Goal: Transaction & Acquisition: Obtain resource

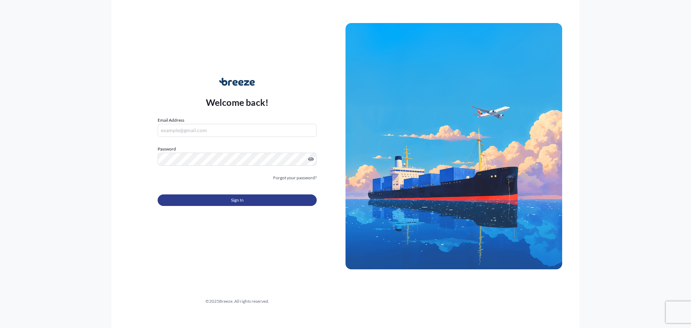
type input "[PERSON_NAME][EMAIL_ADDRESS][DOMAIN_NAME]"
click at [231, 202] on span "Sign In" at bounding box center [237, 199] width 13 height 7
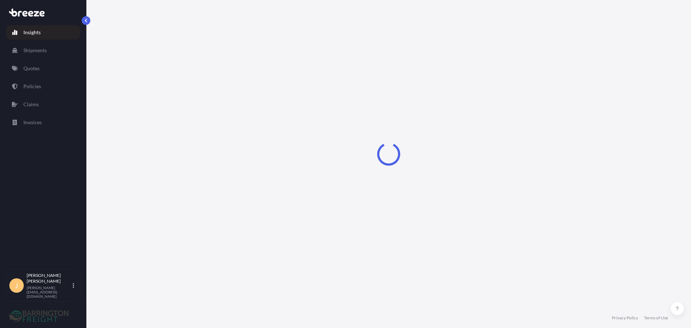
select select "2025"
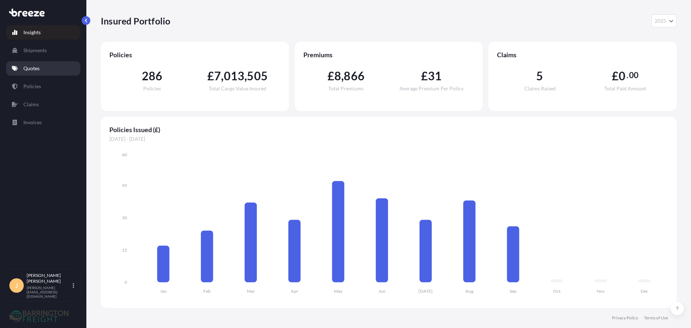
click at [36, 67] on p "Quotes" at bounding box center [31, 68] width 16 height 7
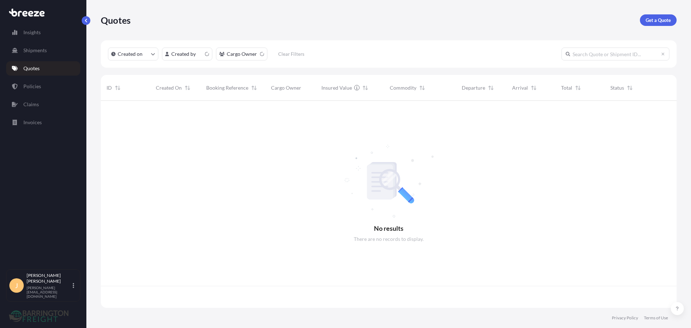
scroll to position [205, 570]
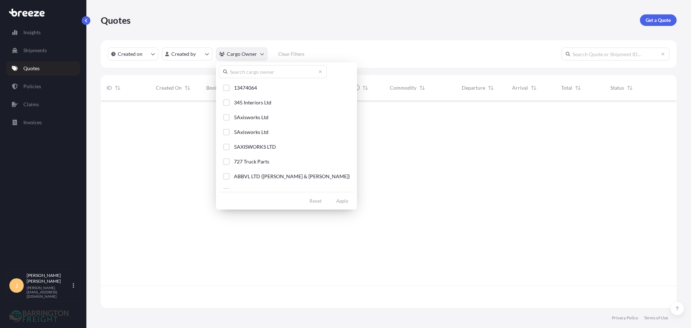
click at [250, 57] on html "Insights Shipments Quotes Policies Claims Invoices J [PERSON_NAME] [PERSON_NAME…" at bounding box center [345, 164] width 691 height 328
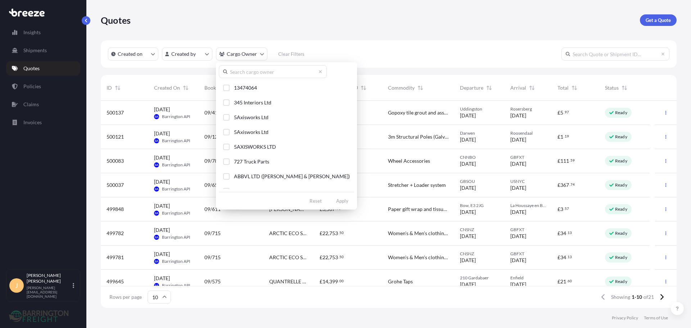
click at [257, 77] on input "text" at bounding box center [273, 71] width 108 height 13
type input "Saga"
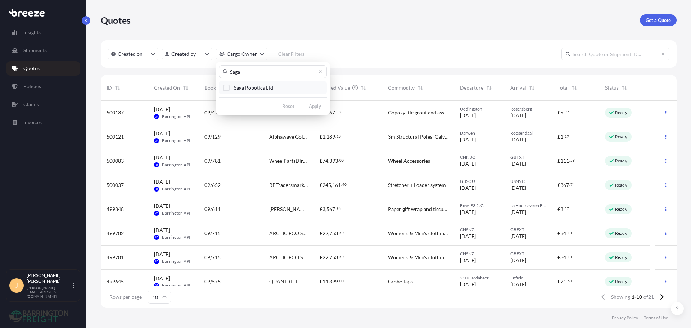
click at [253, 83] on button "Saga Robotics Ltd" at bounding box center [273, 87] width 108 height 13
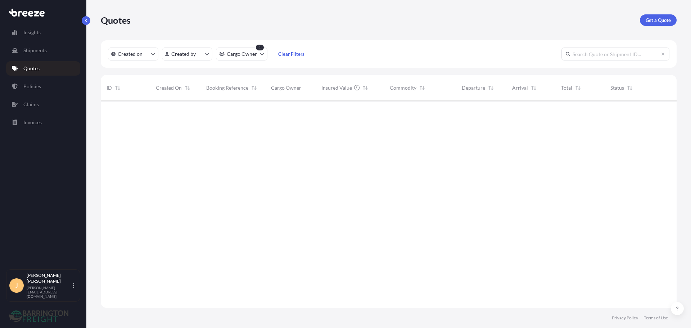
scroll to position [227, 570]
click at [240, 57] on html "Insights Shipments Quotes Policies Claims Invoices J [PERSON_NAME] [PERSON_NAME…" at bounding box center [345, 164] width 691 height 328
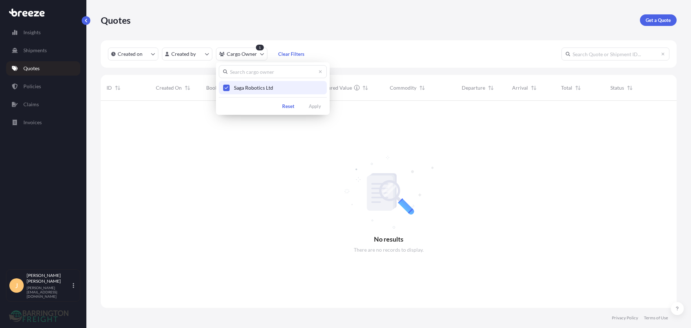
drag, startPoint x: 250, startPoint y: 81, endPoint x: 291, endPoint y: 100, distance: 45.2
click at [250, 81] on button "Saga Robotics Ltd" at bounding box center [273, 87] width 108 height 13
click at [43, 70] on html "Insights Shipments Quotes Policies Claims Invoices J [PERSON_NAME] [PERSON_NAME…" at bounding box center [345, 164] width 691 height 328
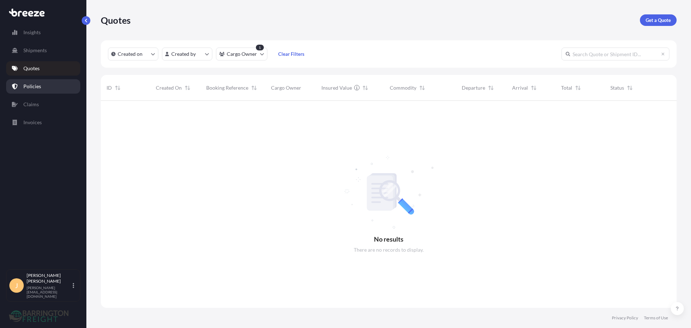
click at [43, 84] on link "Policies" at bounding box center [43, 86] width 74 height 14
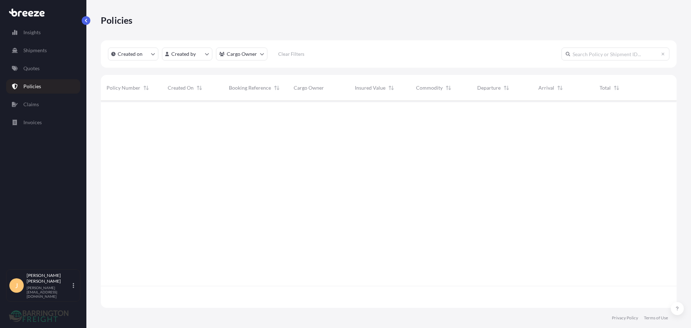
scroll to position [205, 570]
click at [39, 77] on div "Insights Shipments Quotes Policies Claims Invoices" at bounding box center [43, 144] width 74 height 250
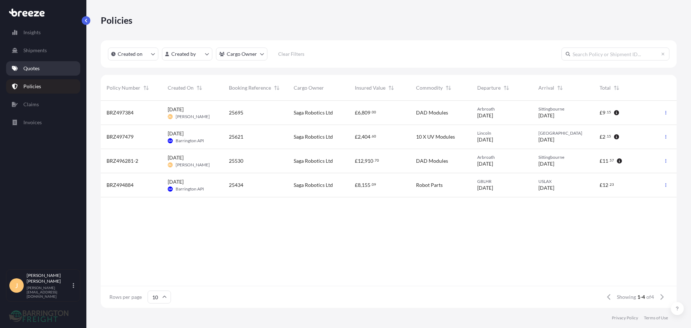
click at [37, 71] on p "Quotes" at bounding box center [31, 68] width 16 height 7
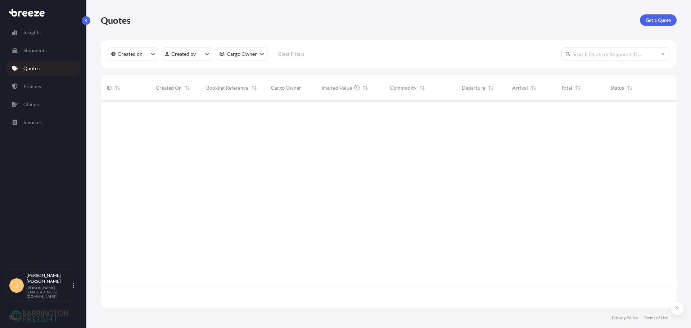
scroll to position [205, 570]
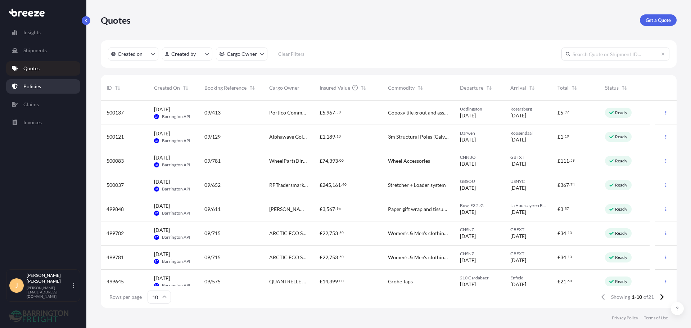
click at [72, 89] on link "Policies" at bounding box center [43, 86] width 74 height 14
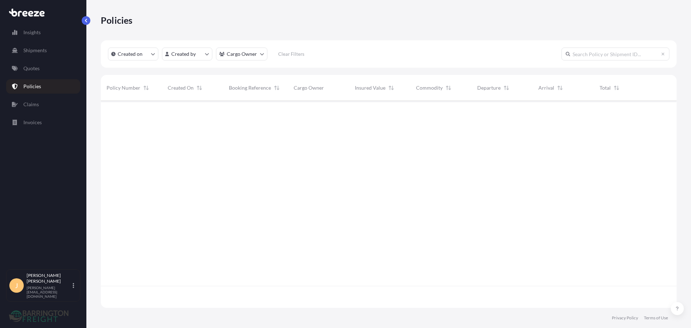
scroll to position [205, 570]
click at [259, 56] on html "Insights Shipments Quotes Policies Claims Invoices J [PERSON_NAME] [PERSON_NAME…" at bounding box center [345, 164] width 691 height 328
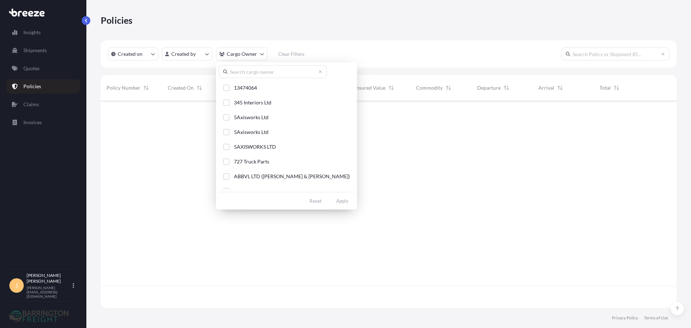
click at [255, 73] on input "text" at bounding box center [273, 71] width 108 height 13
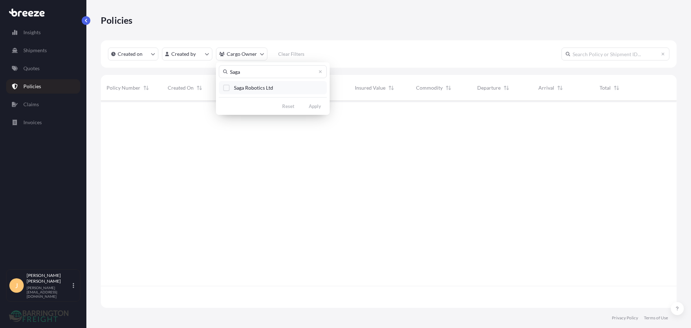
type input "Saga"
click at [241, 88] on span "Saga Robotics Ltd" at bounding box center [253, 87] width 39 height 7
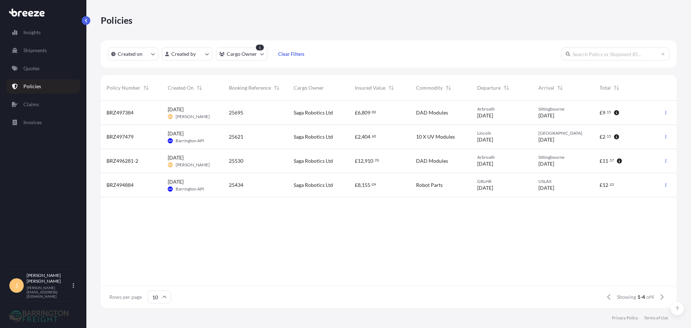
click at [408, 113] on div "£ 6 , 809 . 00" at bounding box center [379, 113] width 61 height 24
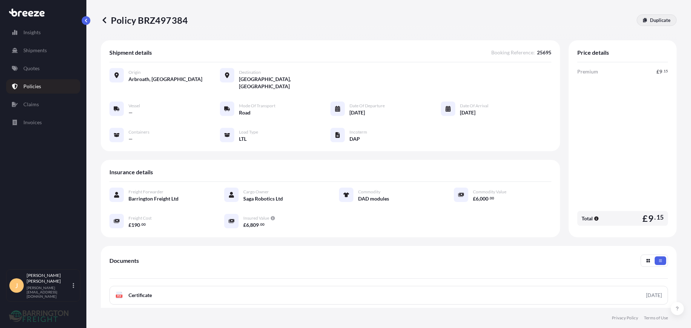
click at [650, 19] on p "Duplicate" at bounding box center [660, 20] width 21 height 7
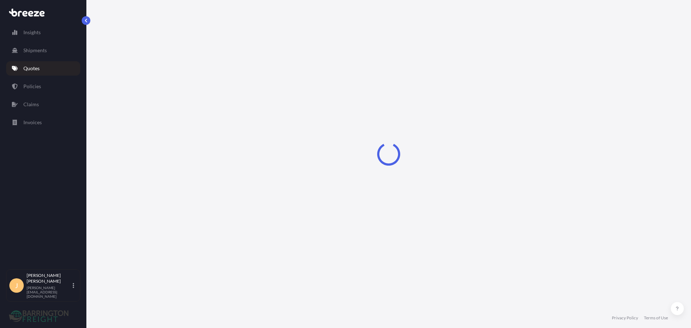
select select "Road"
select select "1"
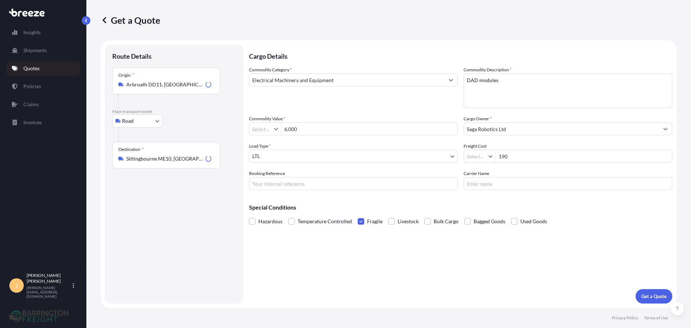
type input "£ GBP"
drag, startPoint x: 186, startPoint y: 158, endPoint x: 107, endPoint y: 160, distance: 79.2
click at [107, 160] on div "Route Details Place of loading Road Road Rail Origin * [GEOGRAPHIC_DATA] Main t…" at bounding box center [174, 174] width 138 height 259
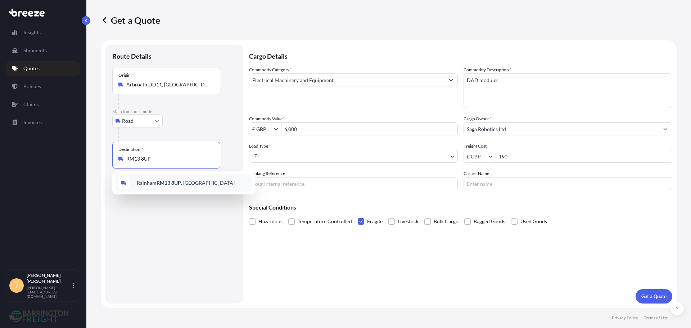
click at [172, 179] on span "[STREET_ADDRESS]" at bounding box center [186, 182] width 98 height 7
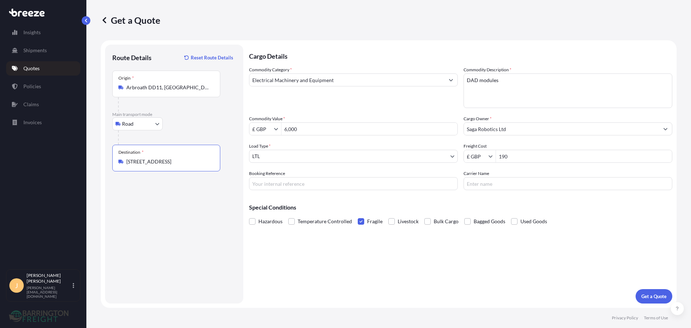
type input "[STREET_ADDRESS]"
drag, startPoint x: 345, startPoint y: 121, endPoint x: 283, endPoint y: 128, distance: 61.5
click at [258, 126] on div "Commodity Value * £ GBP 6,000" at bounding box center [353, 125] width 209 height 20
drag, startPoint x: 261, startPoint y: 127, endPoint x: 255, endPoint y: 127, distance: 5.4
click at [257, 126] on div "£ GBP 6,000" at bounding box center [353, 128] width 209 height 13
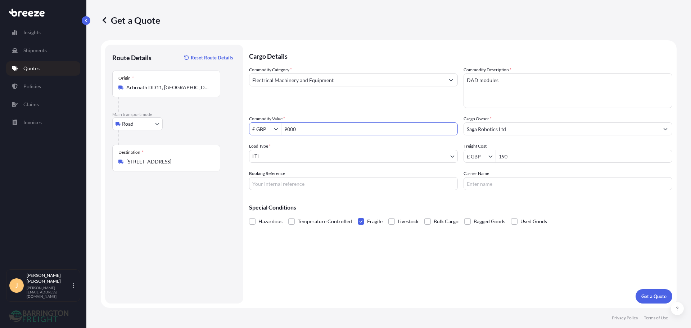
type input "9,000"
click at [561, 273] on div "Cargo Details Commodity Category * Electrical Machinery and Equipment Commodity…" at bounding box center [460, 174] width 423 height 259
drag, startPoint x: 513, startPoint y: 151, endPoint x: 434, endPoint y: 154, distance: 79.5
click at [434, 154] on div "Commodity Category * Electrical Machinery and Equipment Commodity Description *…" at bounding box center [460, 128] width 423 height 124
type input "230"
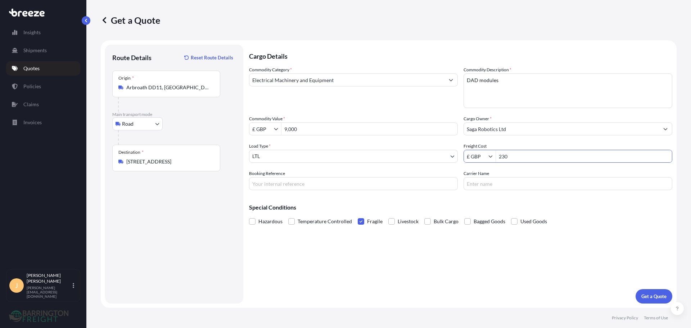
click at [519, 272] on div "Cargo Details Commodity Category * Electrical Machinery and Equipment Commodity…" at bounding box center [460, 174] width 423 height 259
click at [644, 298] on p "Get a Quote" at bounding box center [653, 295] width 25 height 7
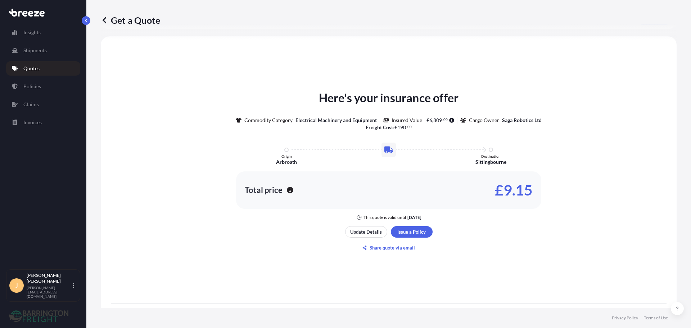
scroll to position [319, 0]
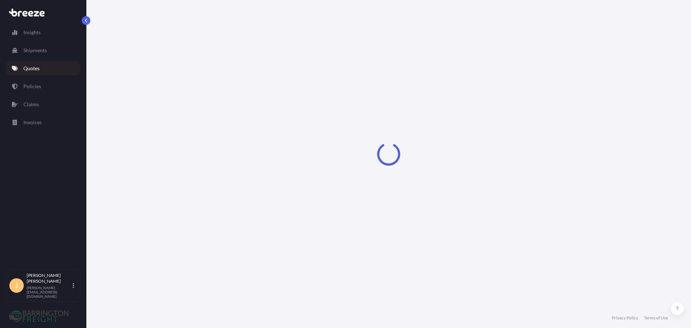
select select "Road"
select select "1"
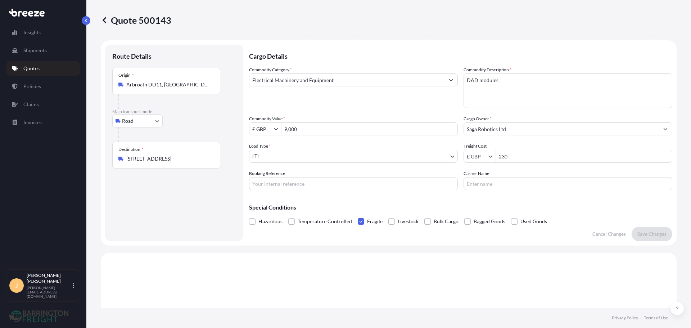
click at [30, 69] on p "Quotes" at bounding box center [31, 68] width 16 height 7
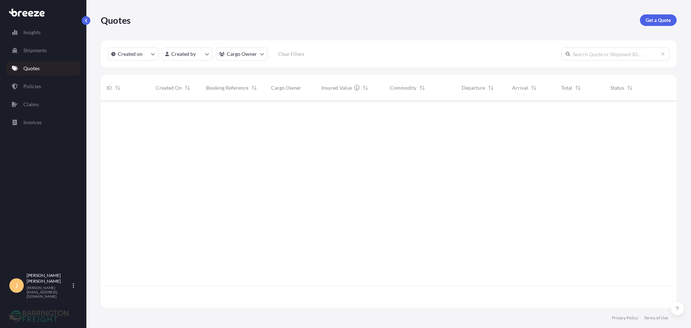
scroll to position [205, 570]
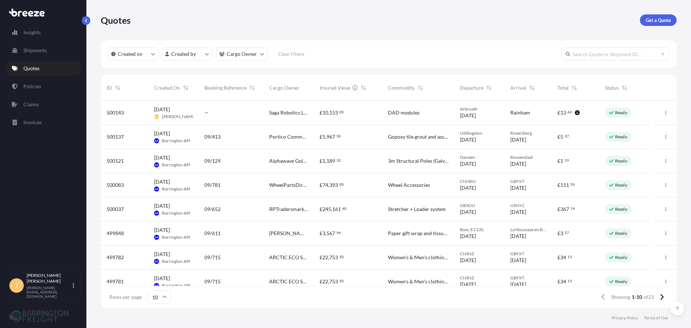
click at [394, 119] on div "DAD modules" at bounding box center [418, 113] width 72 height 24
select select "Road"
select select "1"
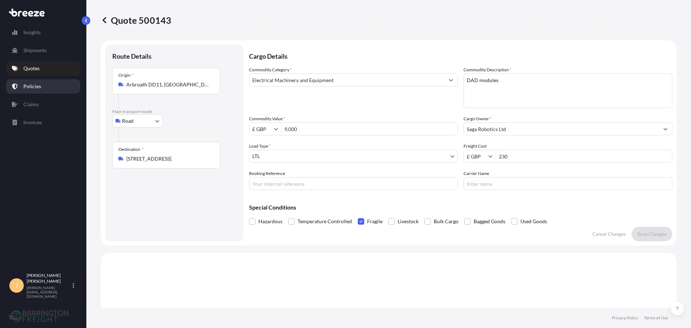
click at [22, 84] on link "Policies" at bounding box center [43, 86] width 74 height 14
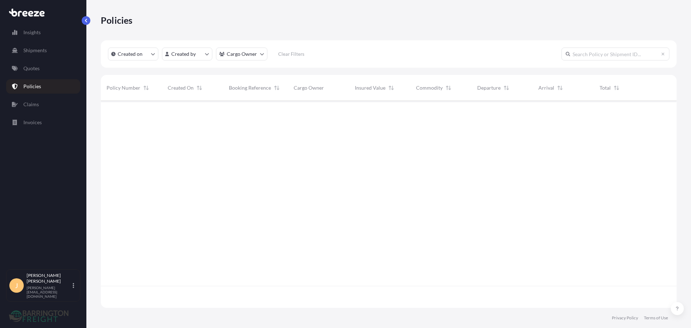
scroll to position [205, 570]
click at [24, 77] on div "Insights Shipments Quotes Policies Claims Invoices" at bounding box center [43, 144] width 74 height 250
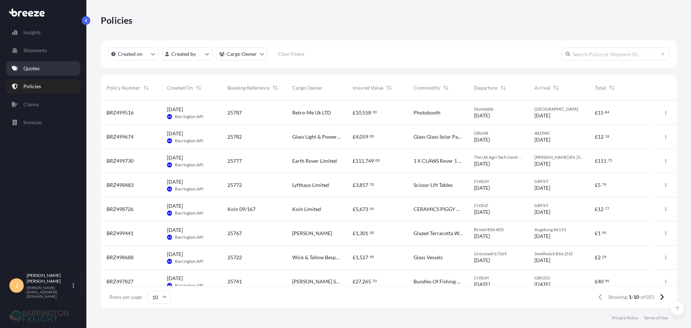
click at [34, 67] on p "Quotes" at bounding box center [31, 68] width 16 height 7
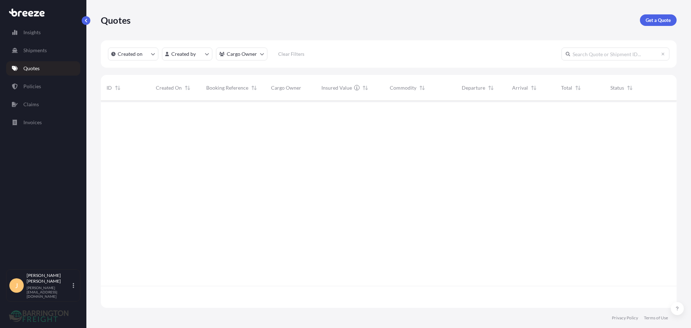
scroll to position [205, 570]
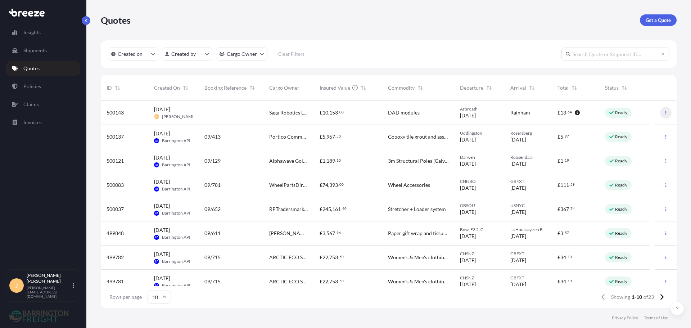
click at [660, 115] on button "button" at bounding box center [666, 113] width 12 height 12
click at [623, 124] on p "Duplicate quote" at bounding box center [632, 126] width 36 height 7
select select "Road"
select select "1"
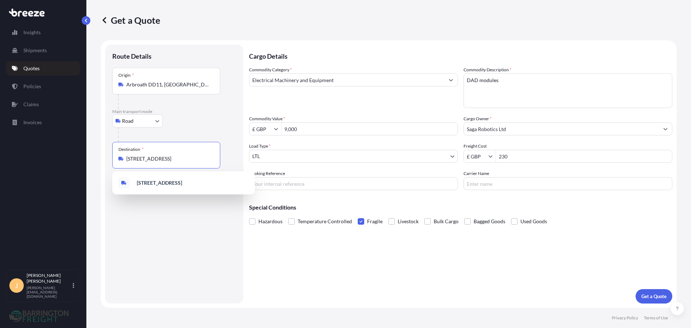
click at [117, 155] on div "Destination * Rainham RM13 8UP, [GEOGRAPHIC_DATA]" at bounding box center [166, 155] width 108 height 27
click at [177, 178] on div "[STREET_ADDRESS]" at bounding box center [183, 184] width 137 height 20
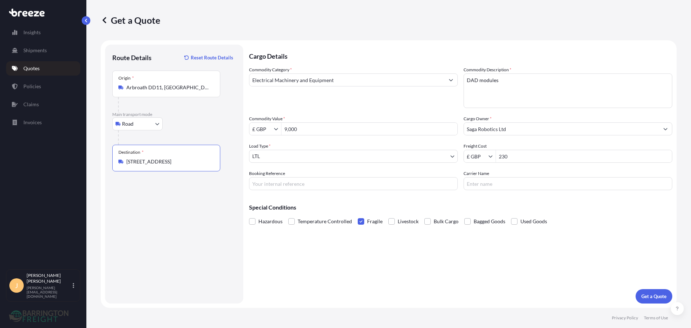
type input "[STREET_ADDRESS]"
drag, startPoint x: 532, startPoint y: 79, endPoint x: 440, endPoint y: 76, distance: 92.1
click at [440, 76] on div "Commodity Category * Electrical Machinery and Equipment Commodity Description *…" at bounding box center [460, 128] width 423 height 124
type textarea "Broken Robot Parts"
click at [481, 163] on div "Commodity Category * Electrical Machinery and Equipment Commodity Description *…" at bounding box center [460, 128] width 423 height 124
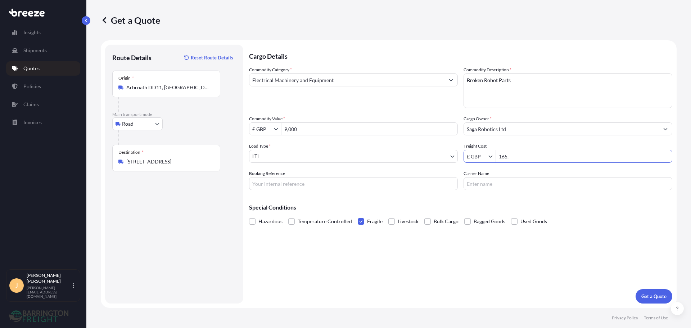
type input "165"
click at [635, 289] on button "Get a Quote" at bounding box center [653, 296] width 37 height 14
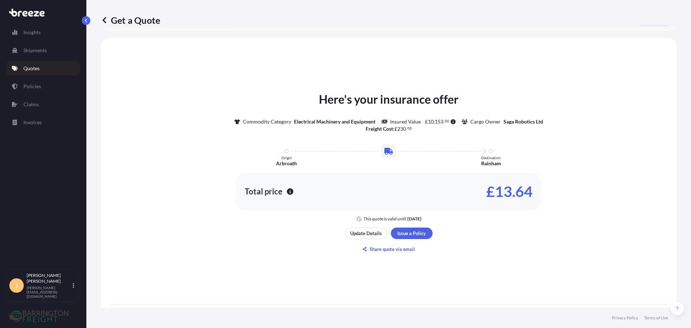
scroll to position [319, 0]
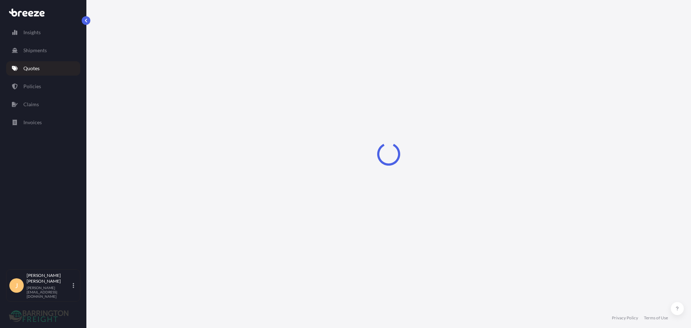
select select "Road"
select select "1"
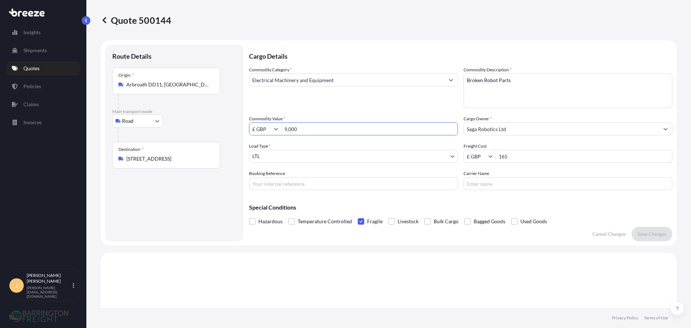
drag, startPoint x: 305, startPoint y: 126, endPoint x: 257, endPoint y: 124, distance: 47.9
click at [256, 123] on div "£ GBP 9,000" at bounding box center [353, 128] width 209 height 13
type input "500"
click at [644, 233] on p "Save Changes" at bounding box center [651, 233] width 29 height 7
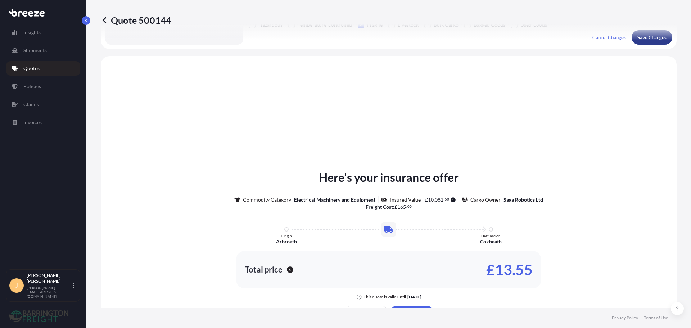
scroll to position [217, 0]
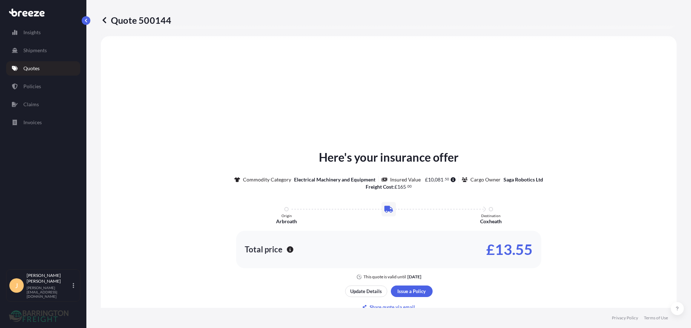
select select "Road"
select select "1"
